Goal: Transaction & Acquisition: Purchase product/service

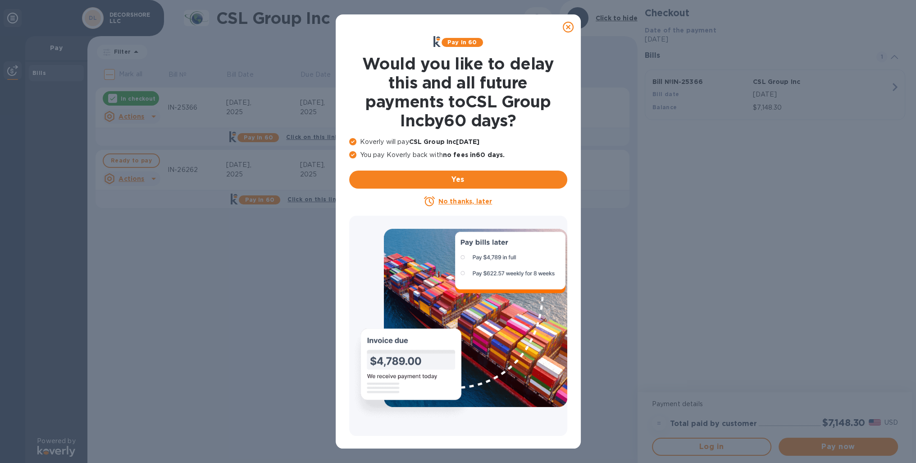
click at [569, 26] on icon at bounding box center [568, 27] width 11 height 11
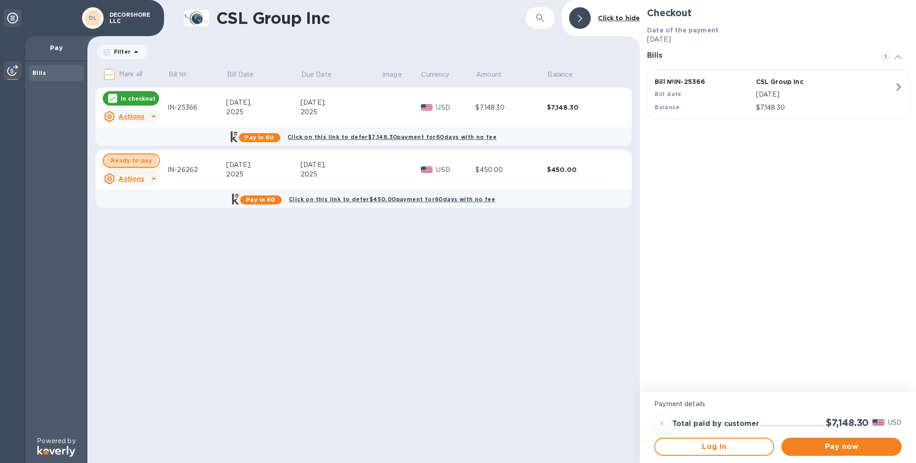
click at [117, 161] on span "Ready to pay" at bounding box center [131, 160] width 41 height 11
checkbox input "true"
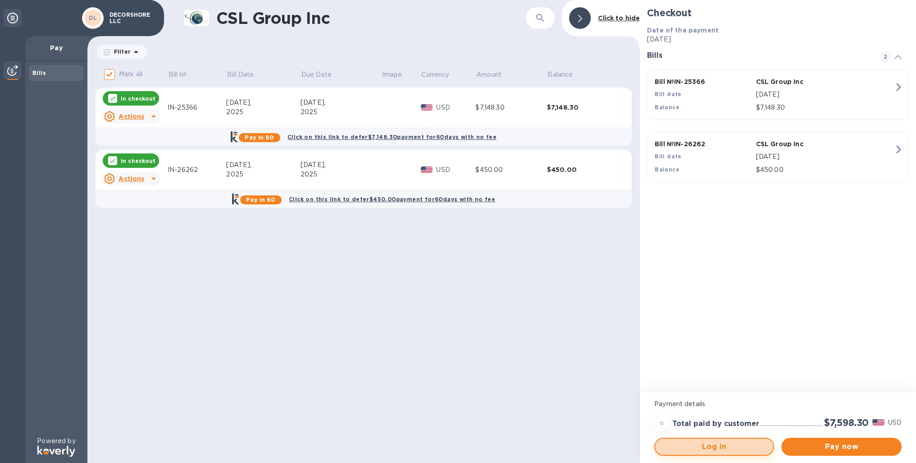
click at [743, 449] on span "Log in" at bounding box center [715, 446] width 104 height 11
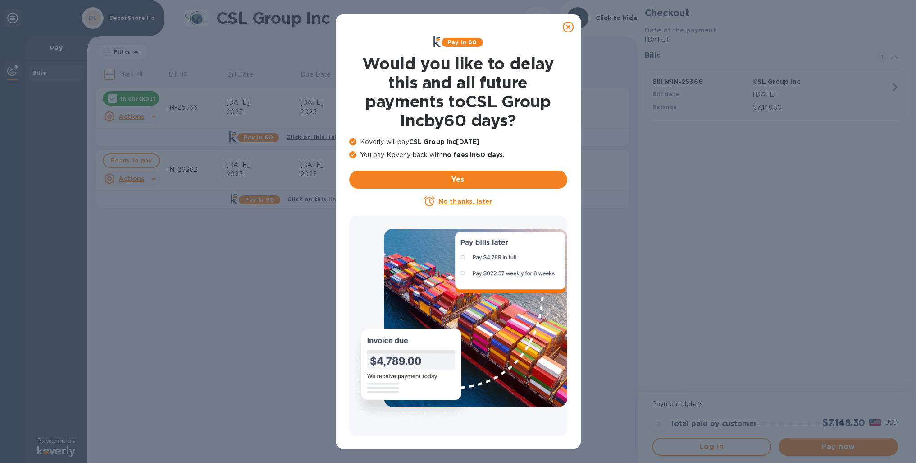
click at [474, 201] on u "No thanks, later" at bounding box center [466, 200] width 54 height 7
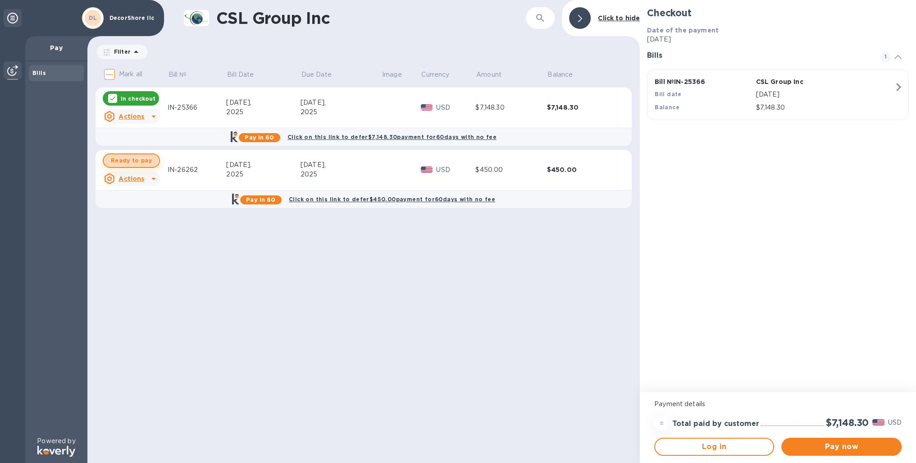
click at [125, 157] on span "Ready to pay" at bounding box center [131, 160] width 41 height 11
checkbox input "true"
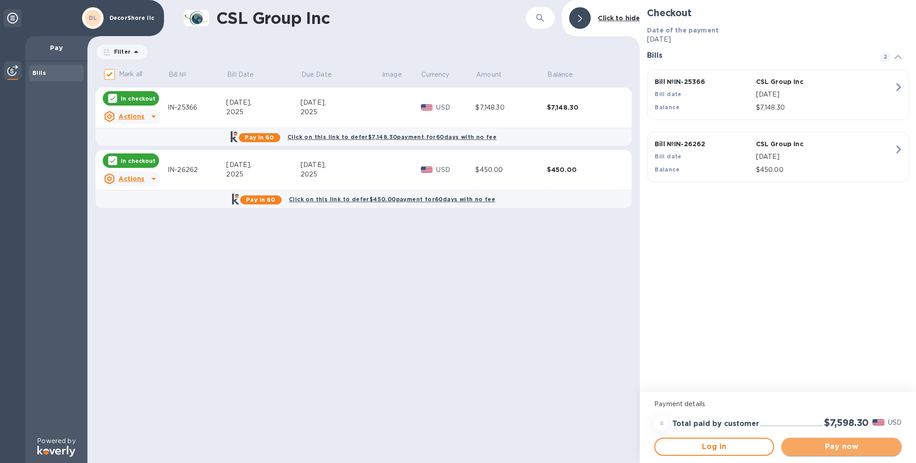
click at [834, 444] on span "Pay now" at bounding box center [841, 446] width 105 height 11
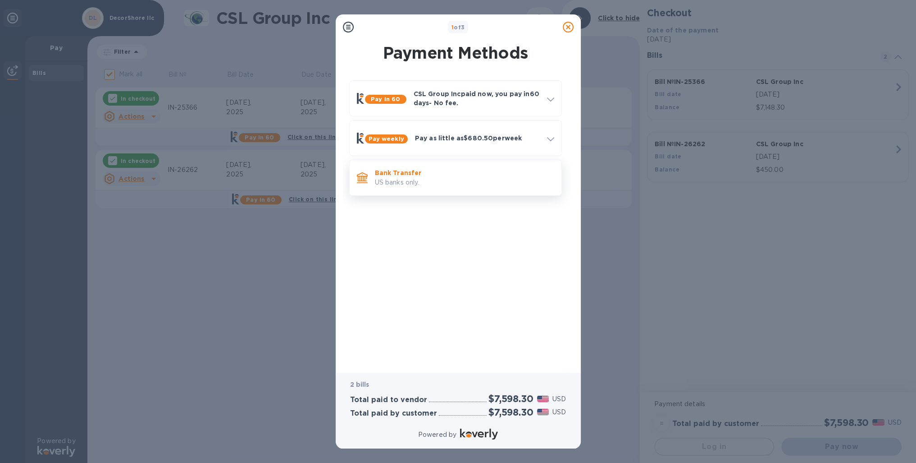
click at [438, 182] on p "US banks only." at bounding box center [464, 182] width 179 height 9
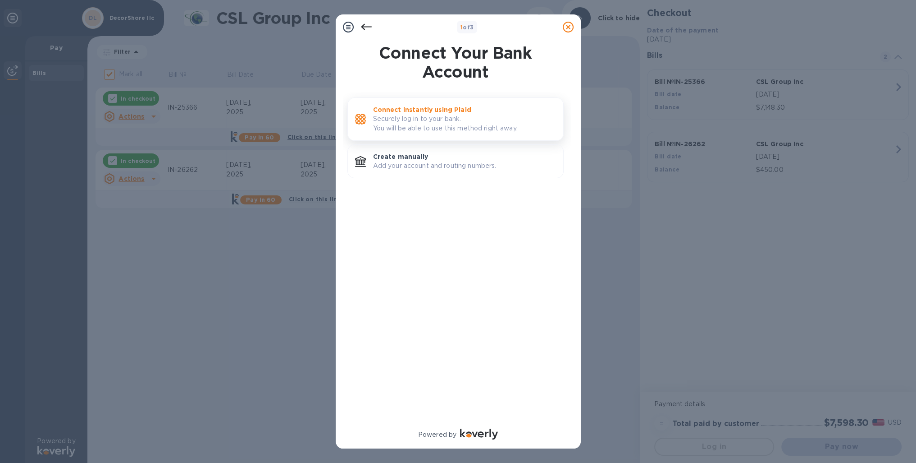
click at [455, 133] on p "Securely log in to your bank. You will be able to use this method right away." at bounding box center [464, 123] width 183 height 19
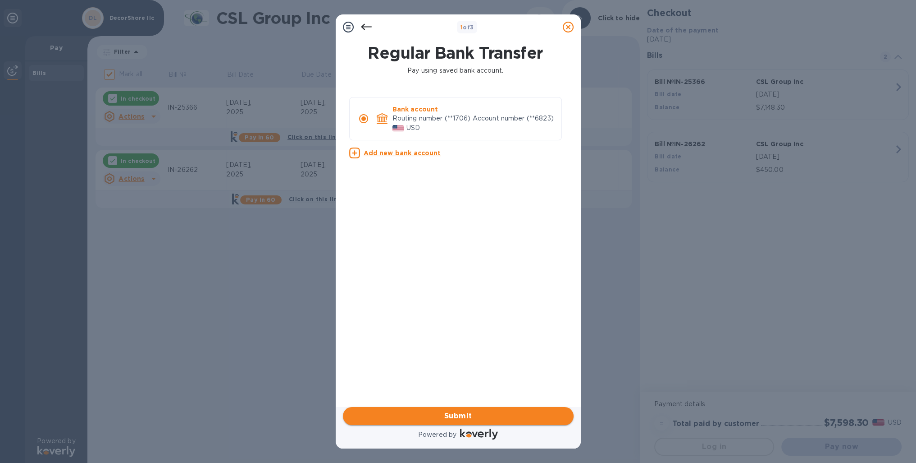
click at [456, 416] on span "Submit" at bounding box center [458, 415] width 216 height 11
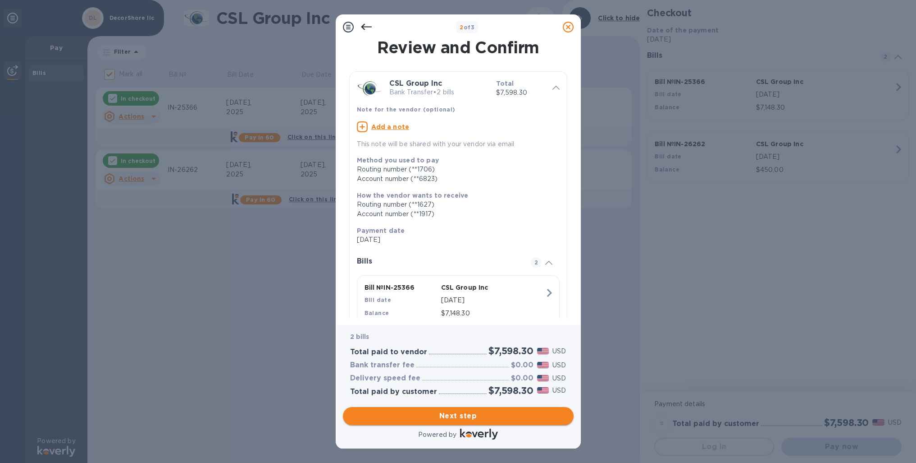
click at [470, 413] on span "Next step" at bounding box center [458, 415] width 216 height 11
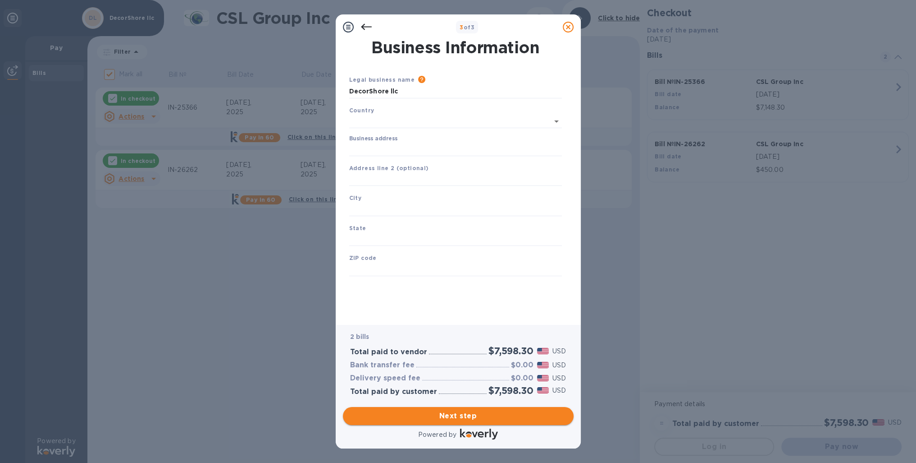
type input "[GEOGRAPHIC_DATA]"
click at [406, 145] on input "Business address" at bounding box center [455, 148] width 213 height 14
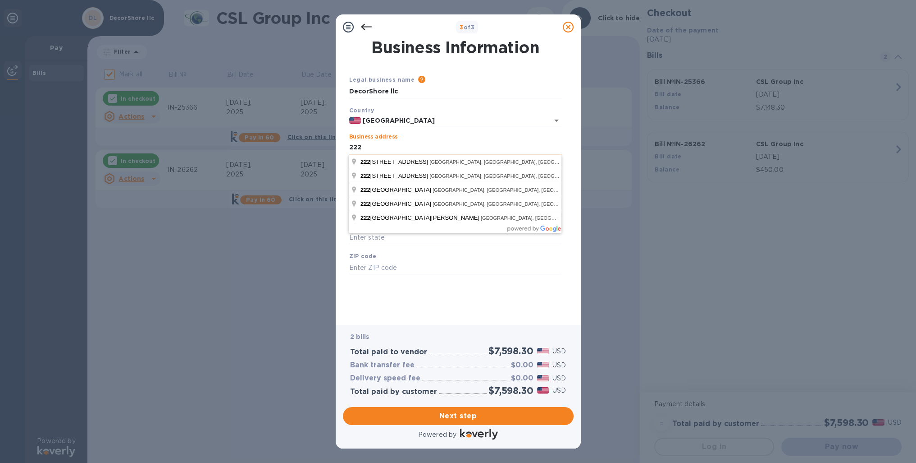
type input "[STREET_ADDRESS]"
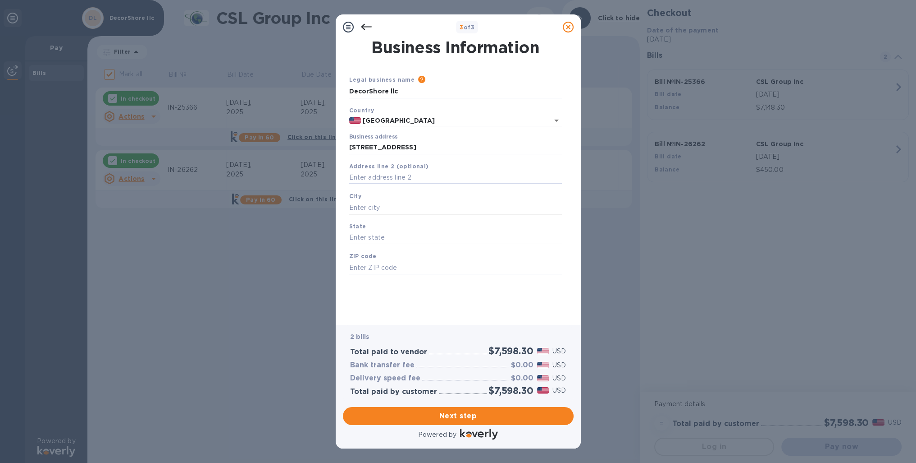
click at [394, 208] on input "text" at bounding box center [455, 208] width 213 height 14
click at [389, 177] on input "text" at bounding box center [455, 178] width 213 height 14
type input "STE 205-206"
click at [380, 209] on input "text" at bounding box center [455, 208] width 213 height 14
type input "Phoenix"
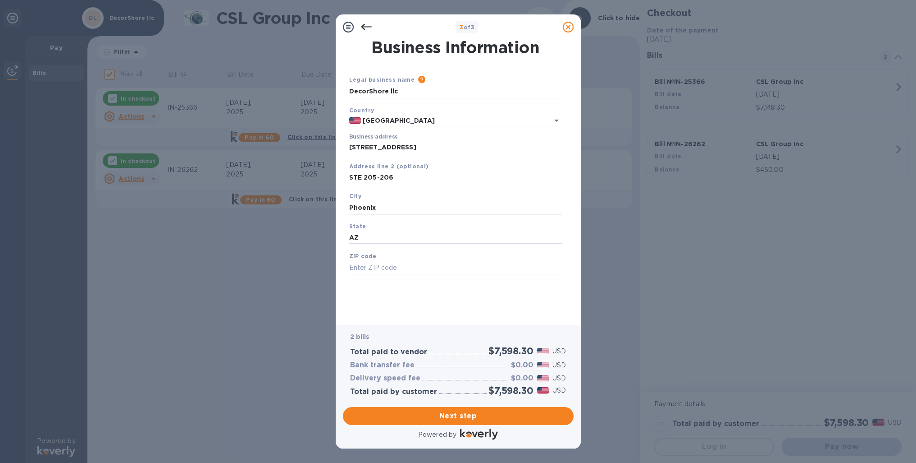
type input "AZ"
type input "85085"
click at [422, 306] on div "Business Information Legal business name Please provide the legal name that app…" at bounding box center [459, 176] width 222 height 272
click at [477, 411] on span "Next step" at bounding box center [458, 415] width 216 height 11
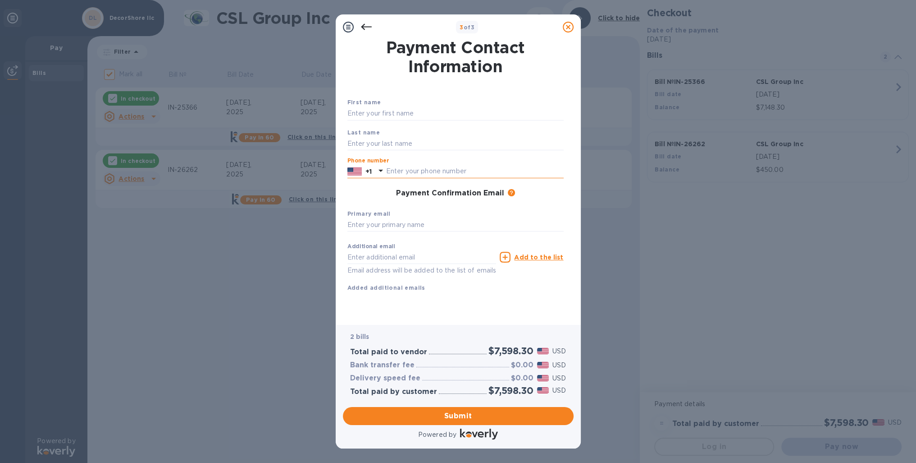
click at [432, 170] on input "text" at bounding box center [475, 172] width 178 height 14
type input "4808828079"
click at [468, 415] on span "Submit" at bounding box center [458, 415] width 216 height 11
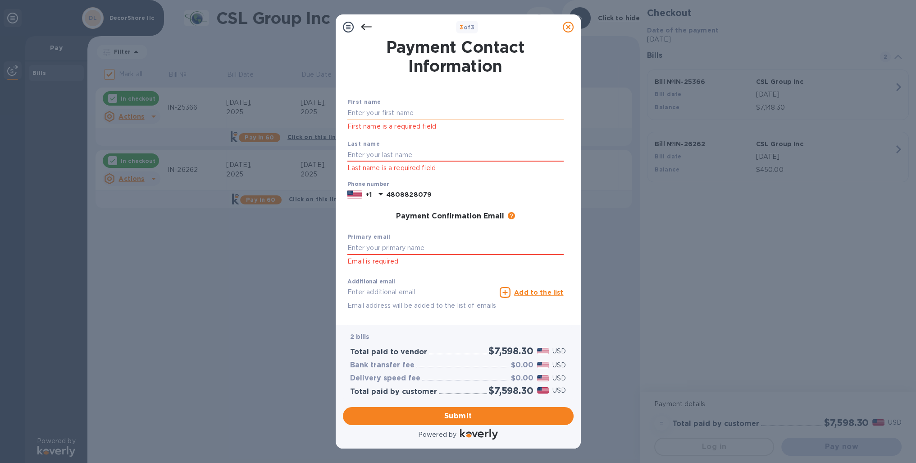
click at [403, 112] on input "text" at bounding box center [456, 113] width 216 height 14
type input "Basil"
type input "Farooq"
click at [395, 246] on input "text" at bounding box center [456, 248] width 216 height 14
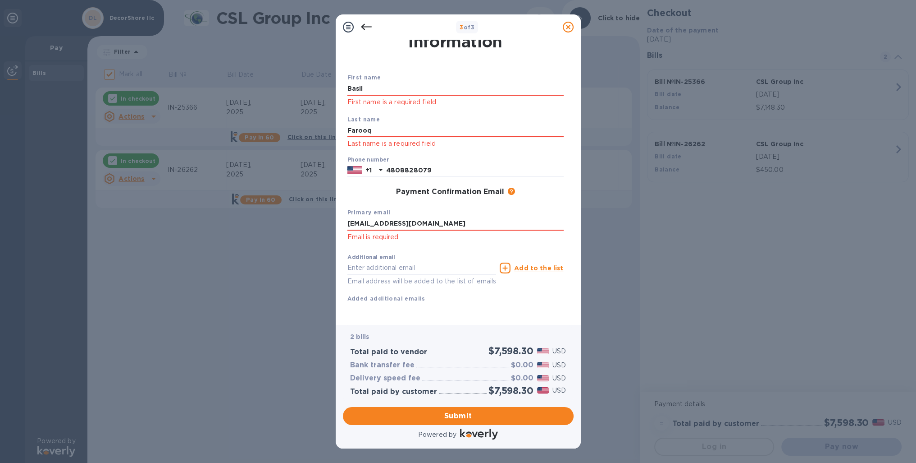
scroll to position [36, 0]
type input "[EMAIL_ADDRESS][DOMAIN_NAME]"
click at [499, 414] on span "Submit" at bounding box center [458, 415] width 216 height 11
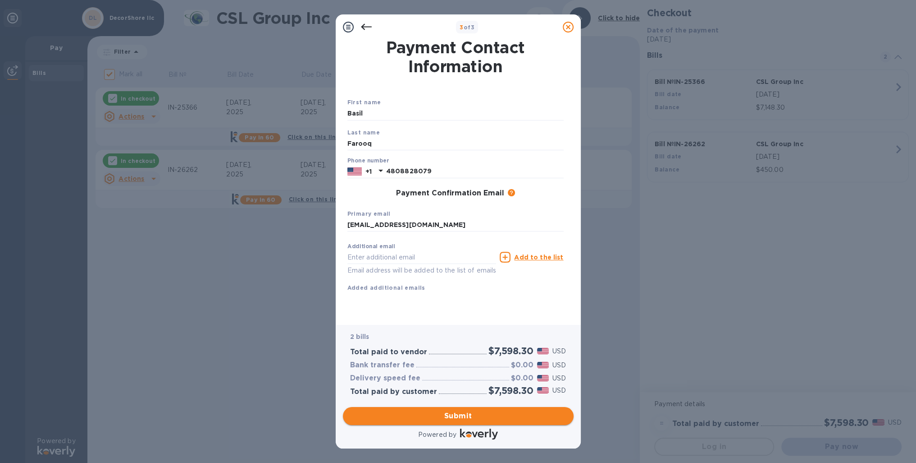
scroll to position [0, 0]
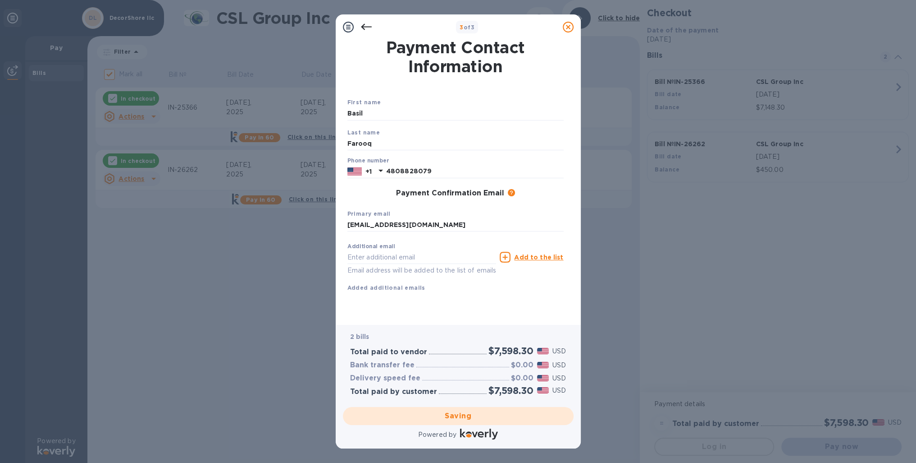
checkbox input "false"
